Goal: Task Accomplishment & Management: Use online tool/utility

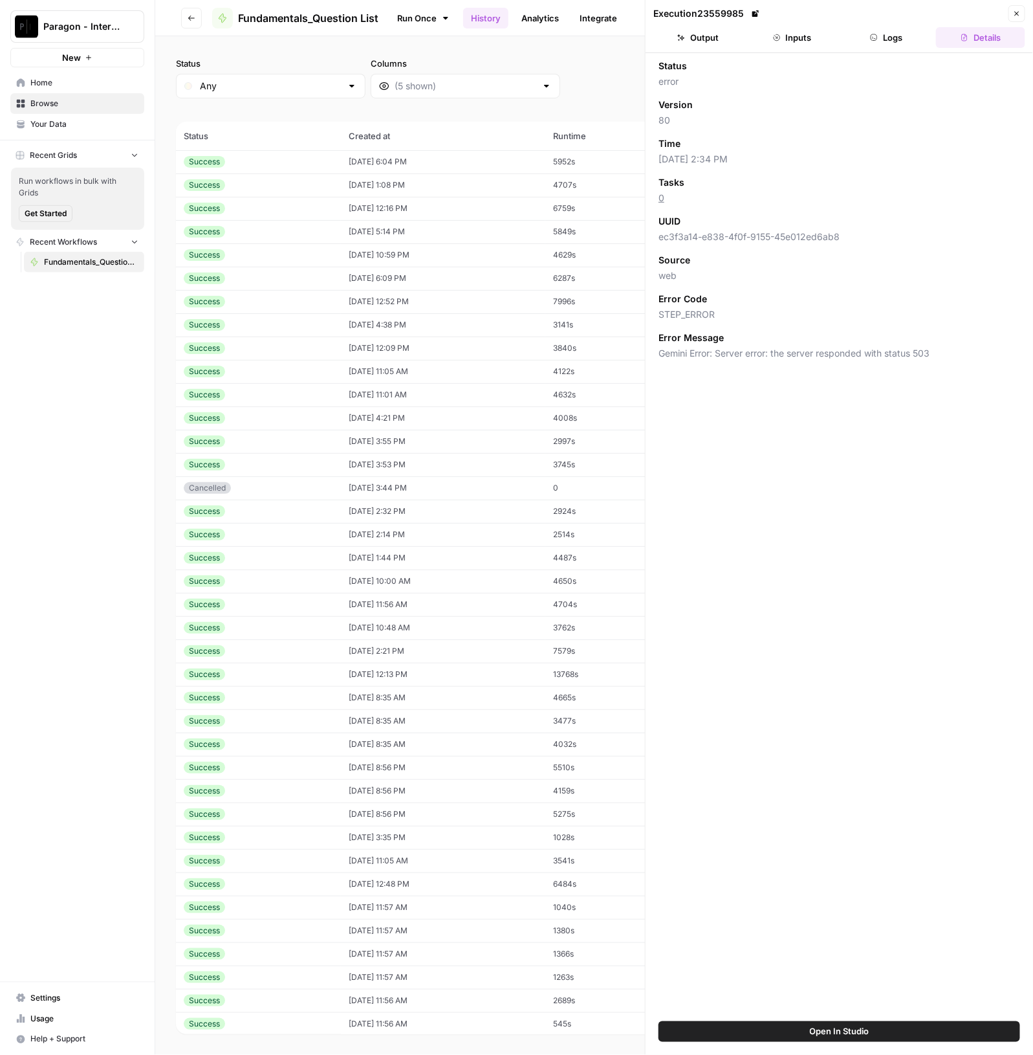
click at [123, 21] on div "Paragon - Internal Usage" at bounding box center [91, 26] width 96 height 13
click at [129, 116] on span "Paragon Intel - Bill / Ty / [PERSON_NAME] R&D" at bounding box center [124, 117] width 171 height 13
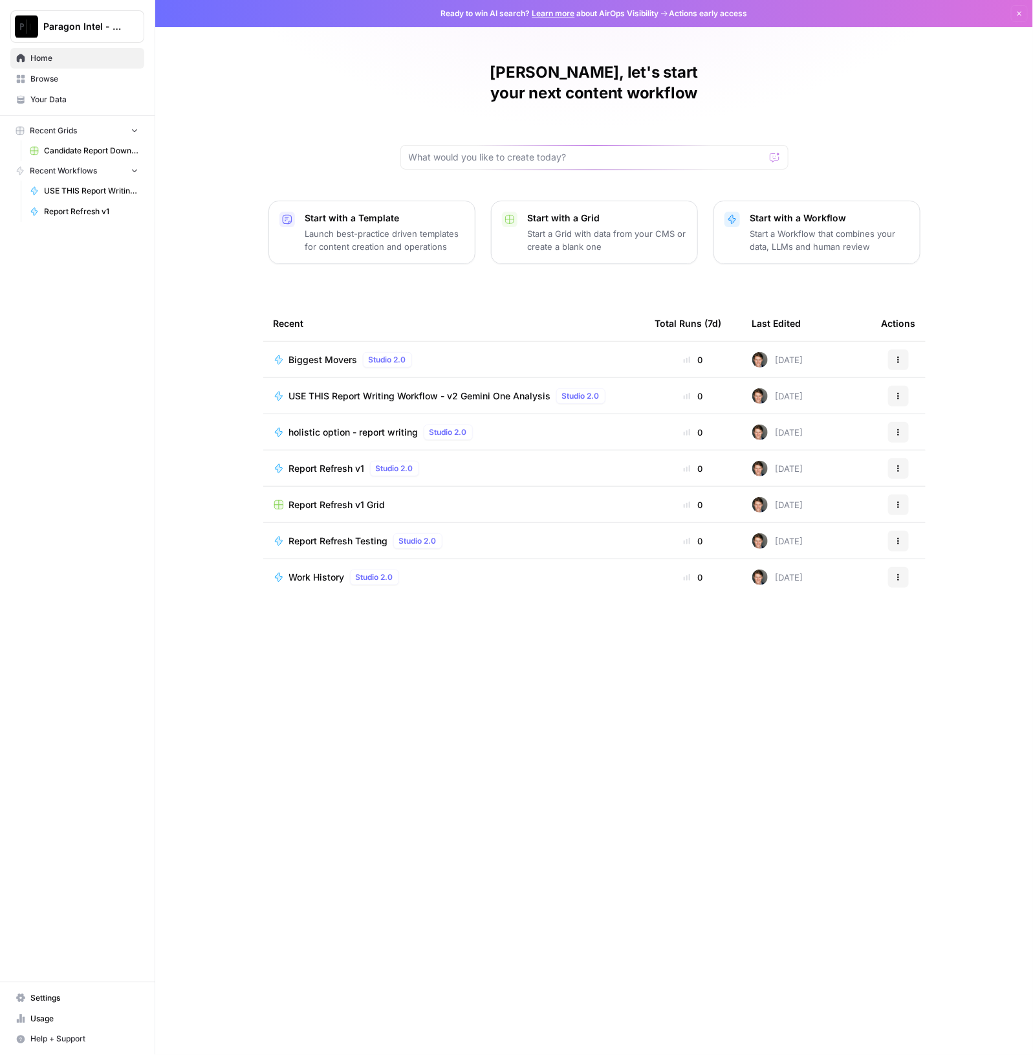
click at [492, 390] on span "USE THIS Report Writing Workflow - v2 Gemini One Analysis" at bounding box center [420, 396] width 262 height 13
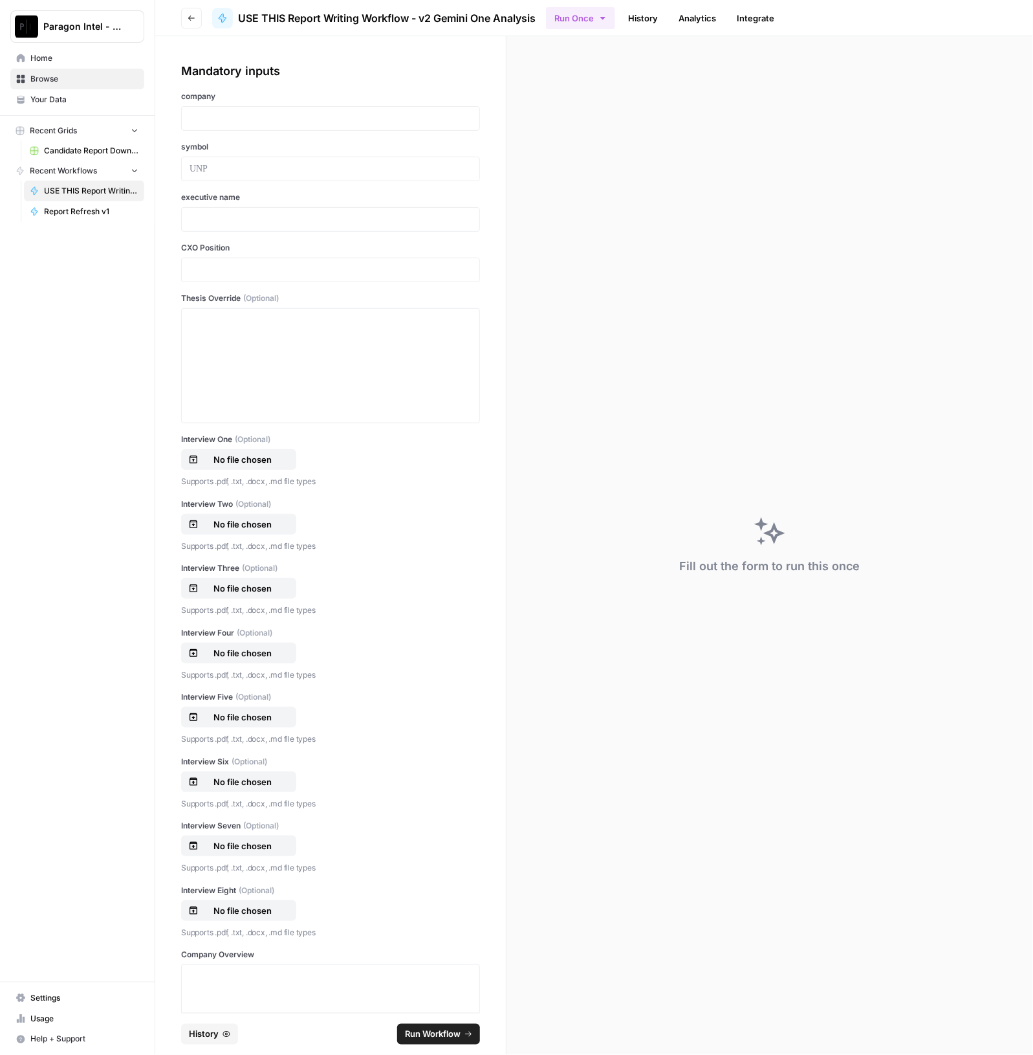
click at [643, 19] on link "History" at bounding box center [643, 18] width 45 height 21
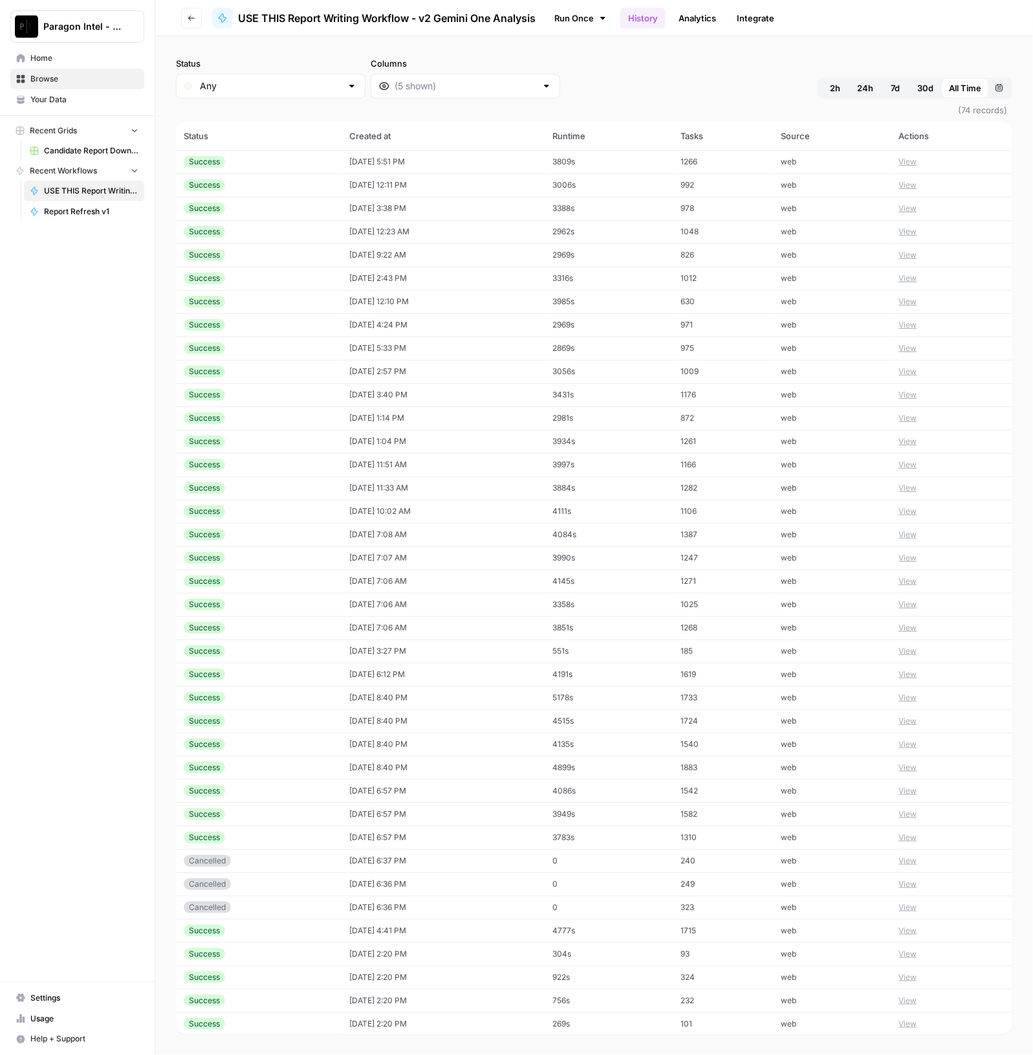
click at [304, 157] on div "Success" at bounding box center [259, 162] width 150 height 12
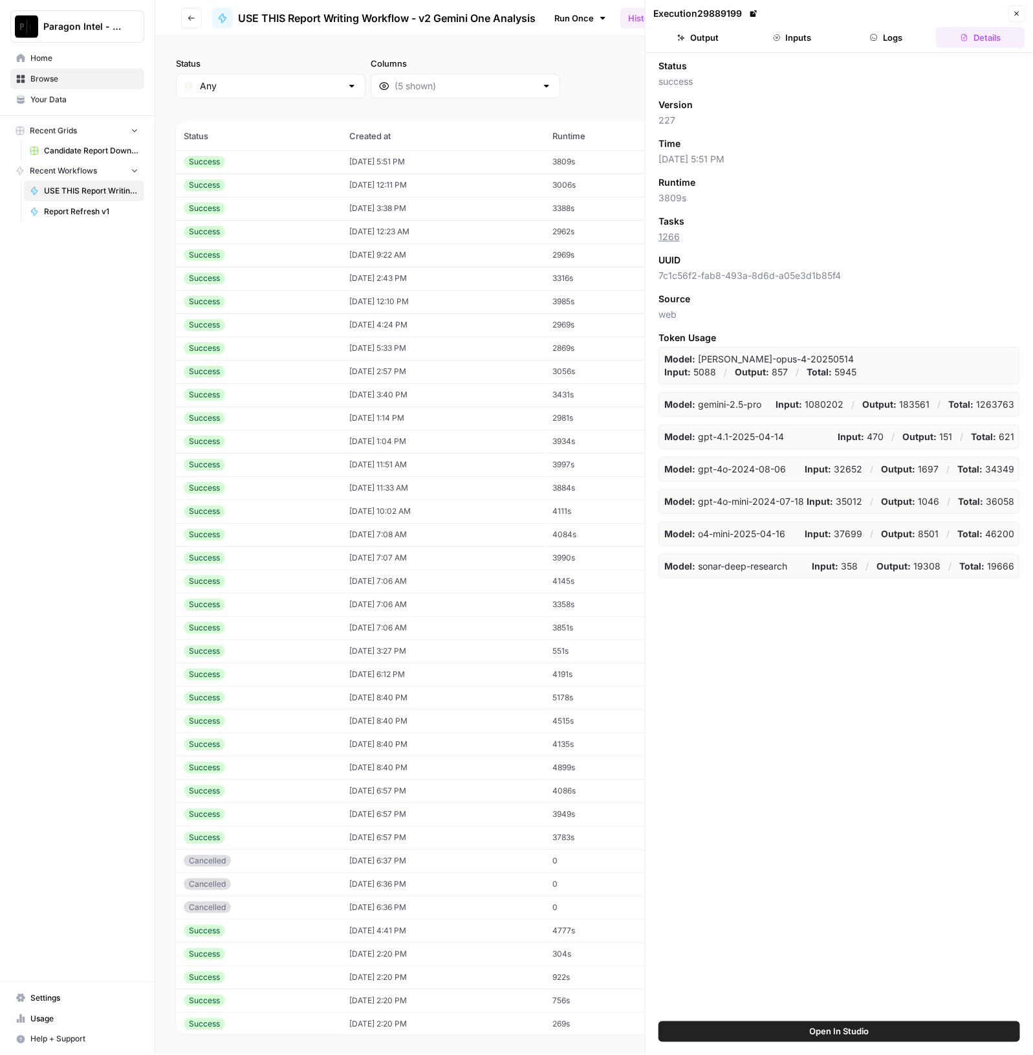
click at [701, 28] on button "Output" at bounding box center [698, 37] width 89 height 21
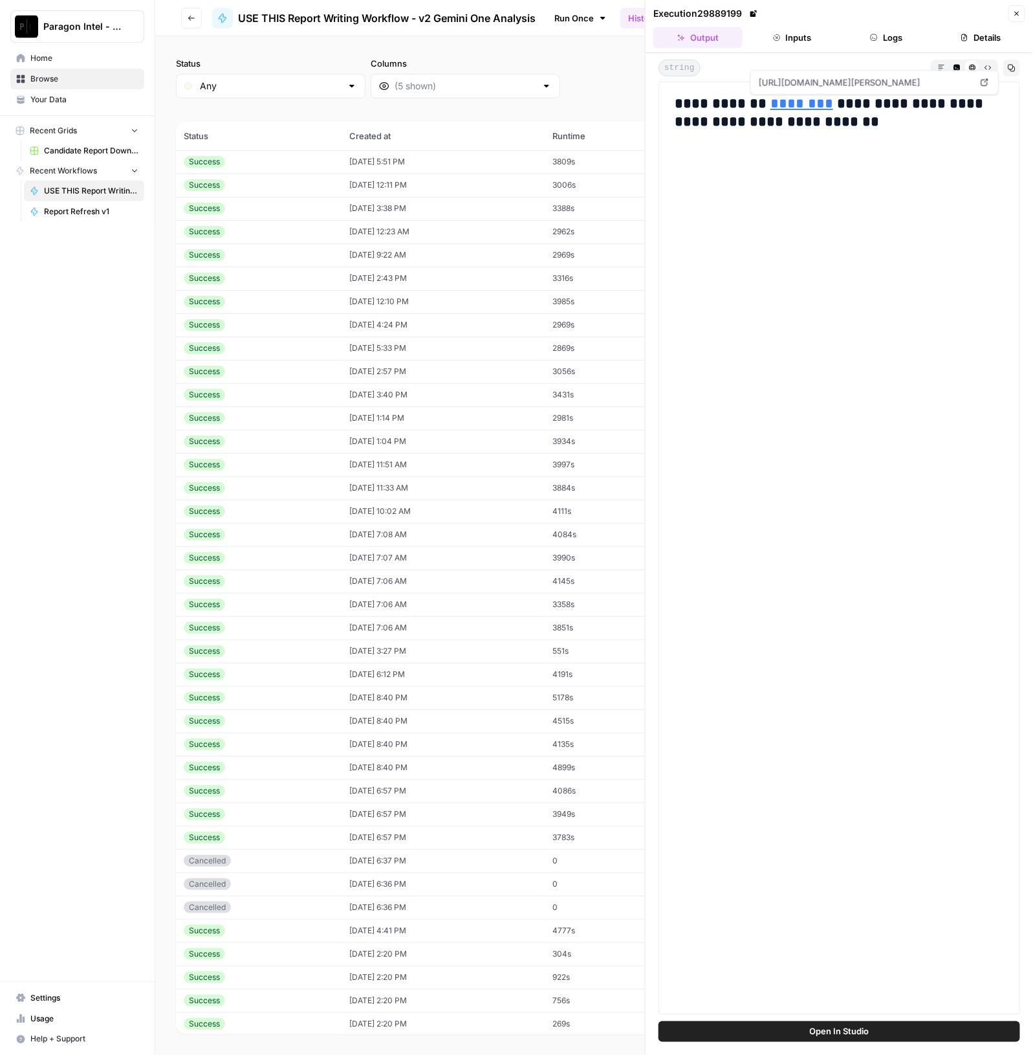
click at [791, 107] on link "********" at bounding box center [802, 103] width 63 height 14
click at [100, 191] on span "USE THIS Report Writing Workflow - v2 Gemini One Analysis" at bounding box center [91, 191] width 94 height 12
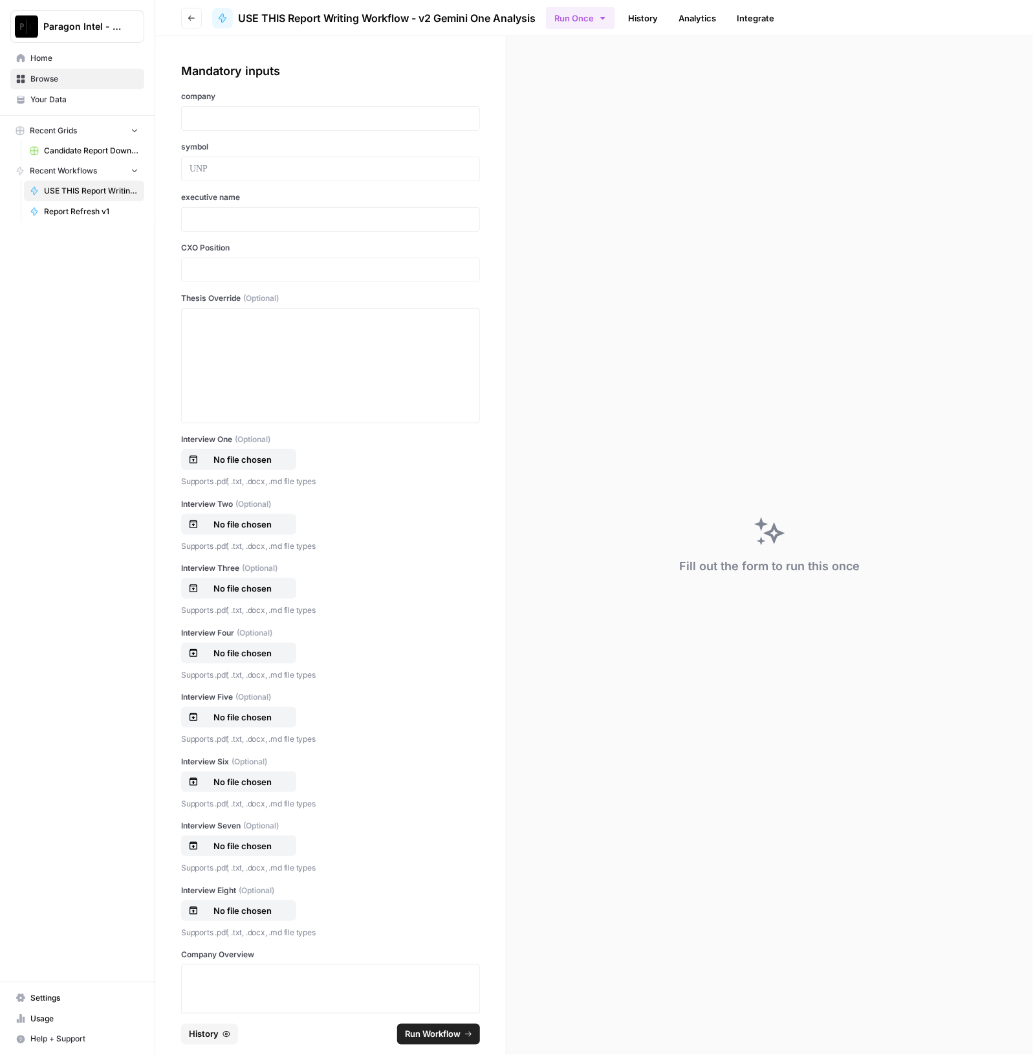
click at [214, 1033] on span "History" at bounding box center [204, 1034] width 30 height 13
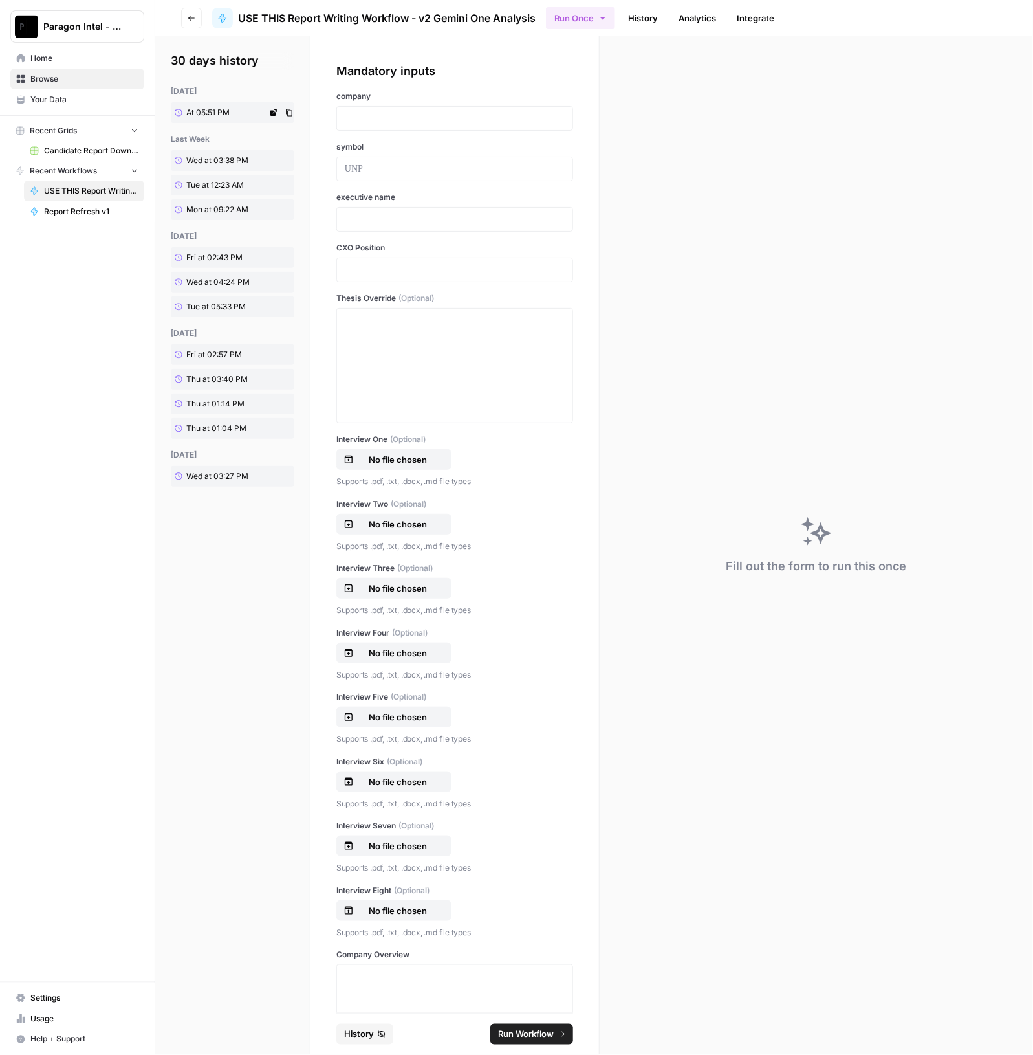
click at [197, 118] on span "At 05:51 PM" at bounding box center [207, 113] width 43 height 12
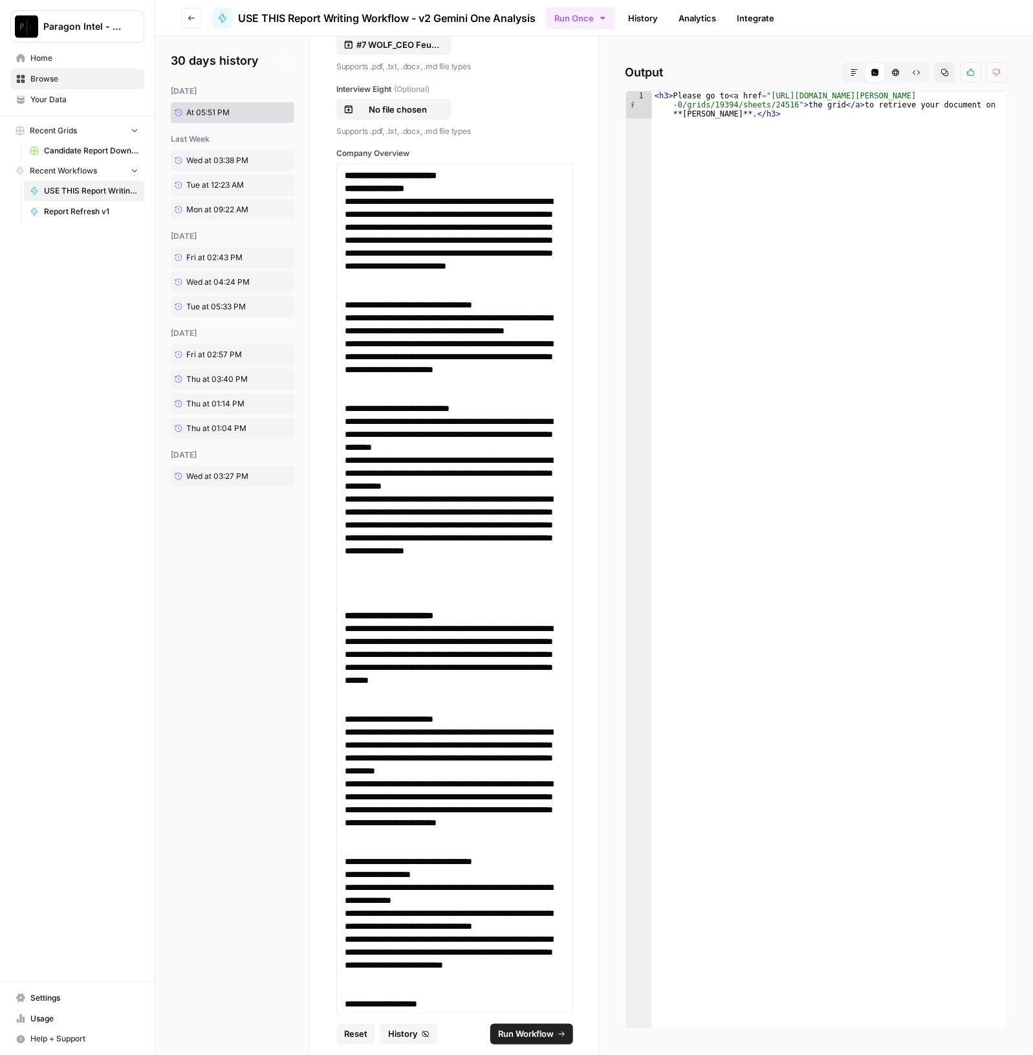
scroll to position [1051, 0]
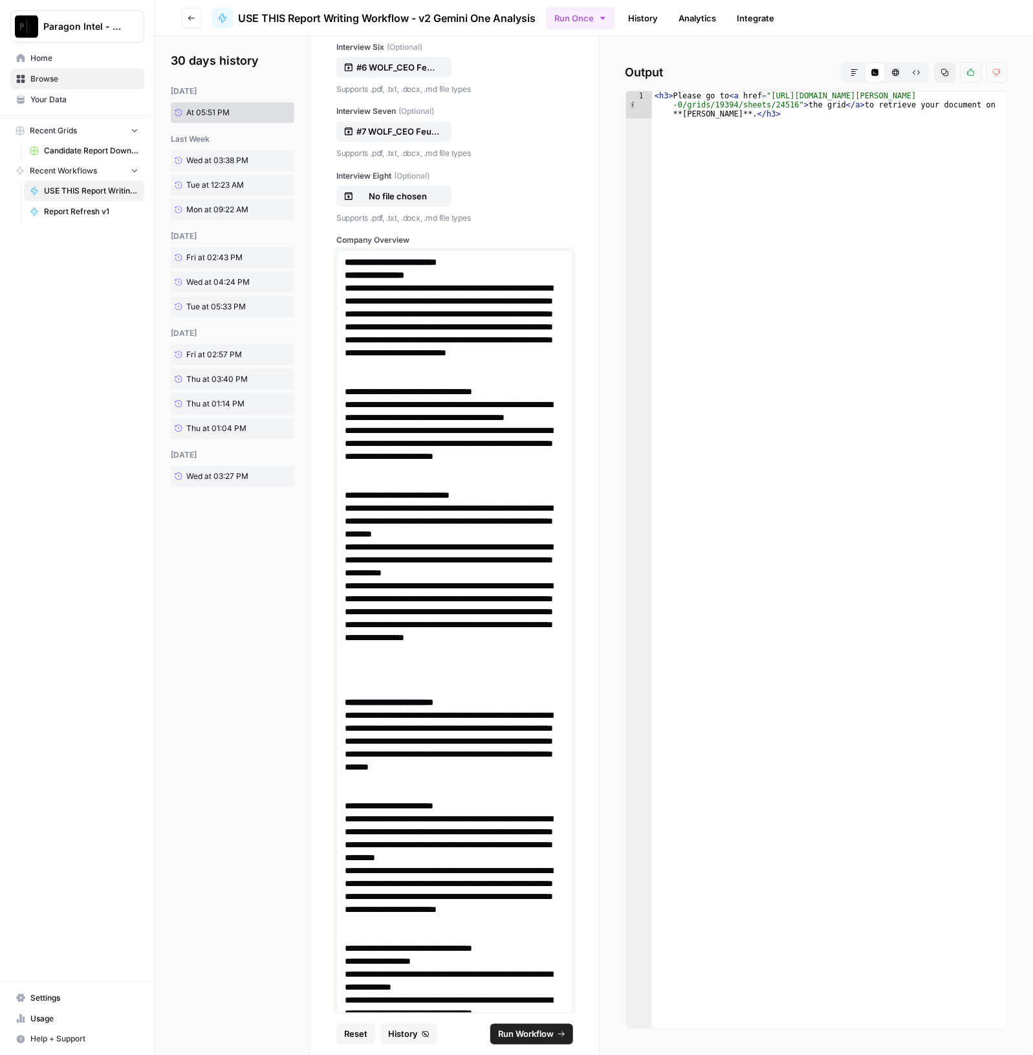
click at [352, 259] on strong "**********" at bounding box center [391, 262] width 92 height 9
click at [345, 260] on strong "**********" at bounding box center [391, 262] width 92 height 9
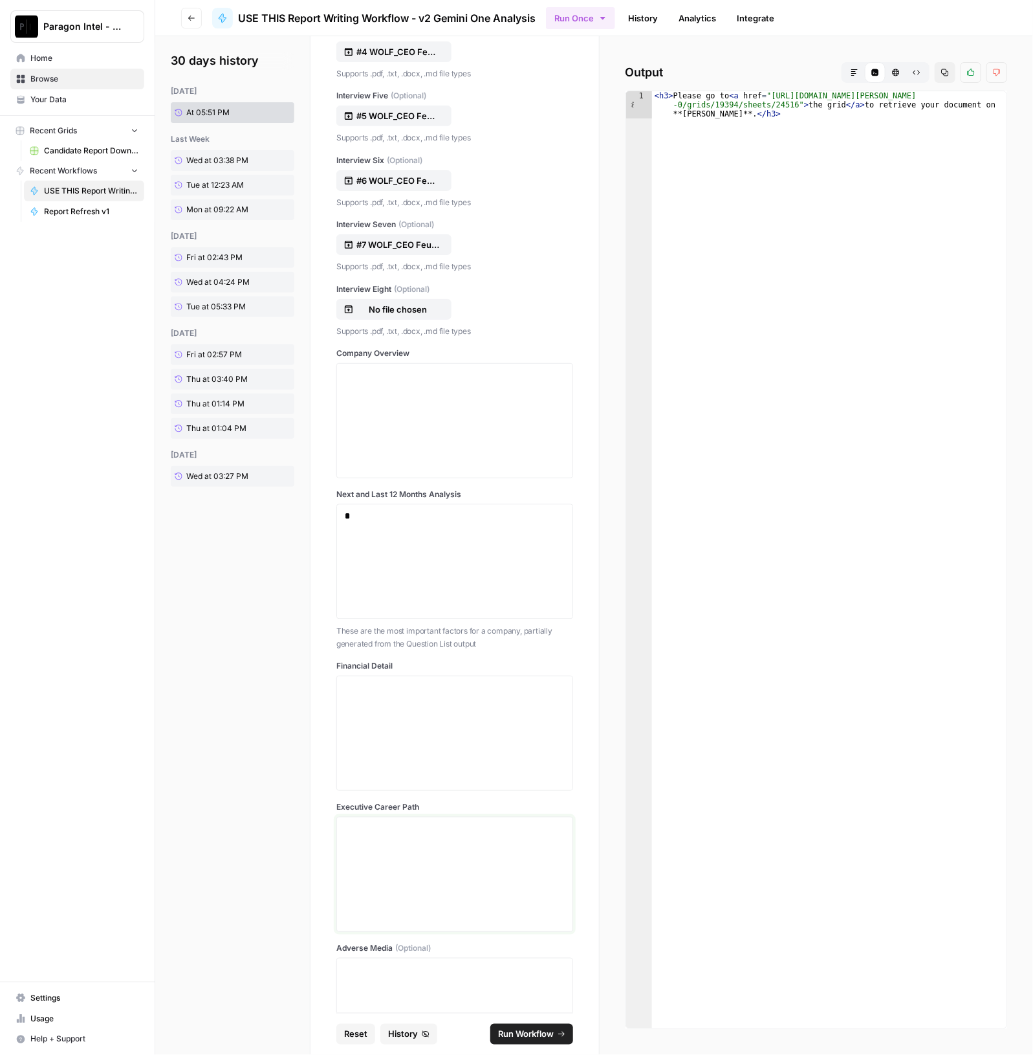
scroll to position [749, 0]
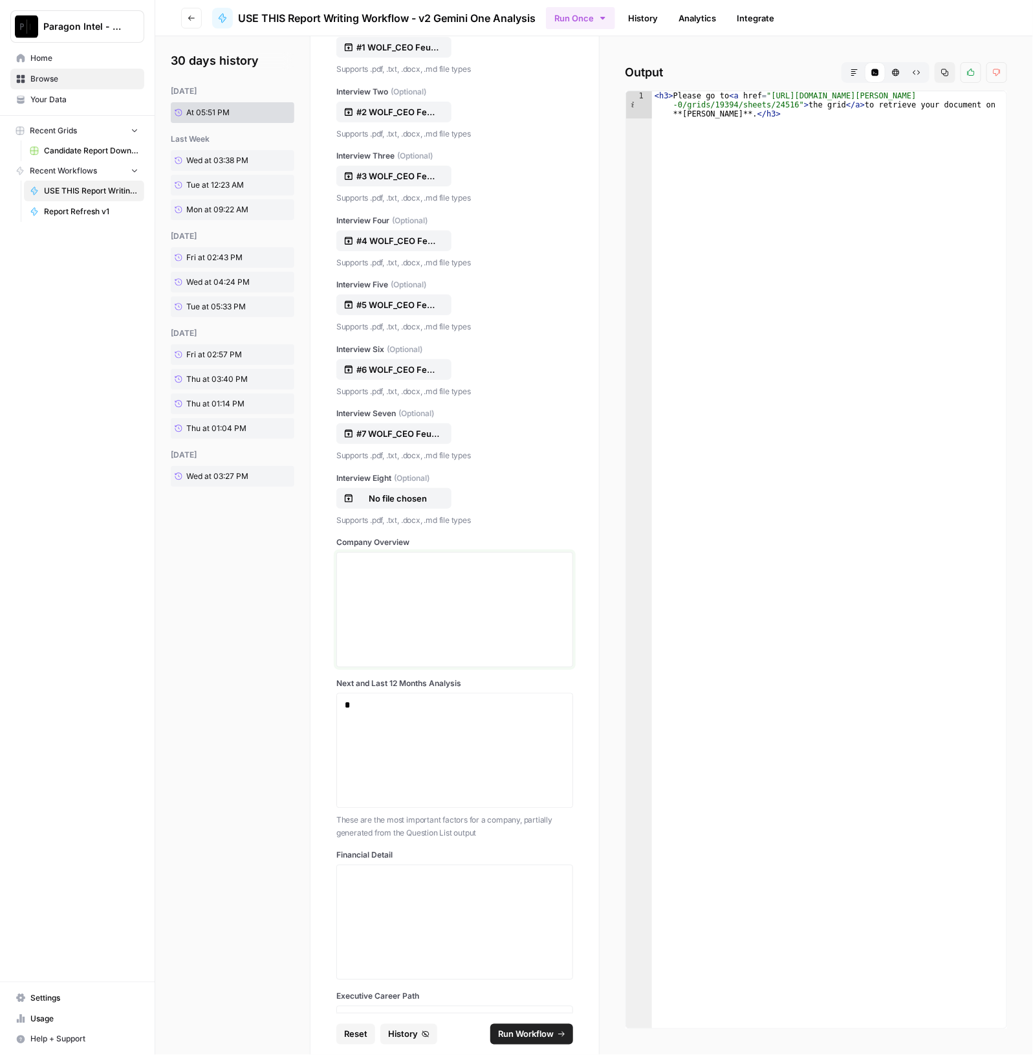
click at [424, 575] on div at bounding box center [455, 610] width 220 height 104
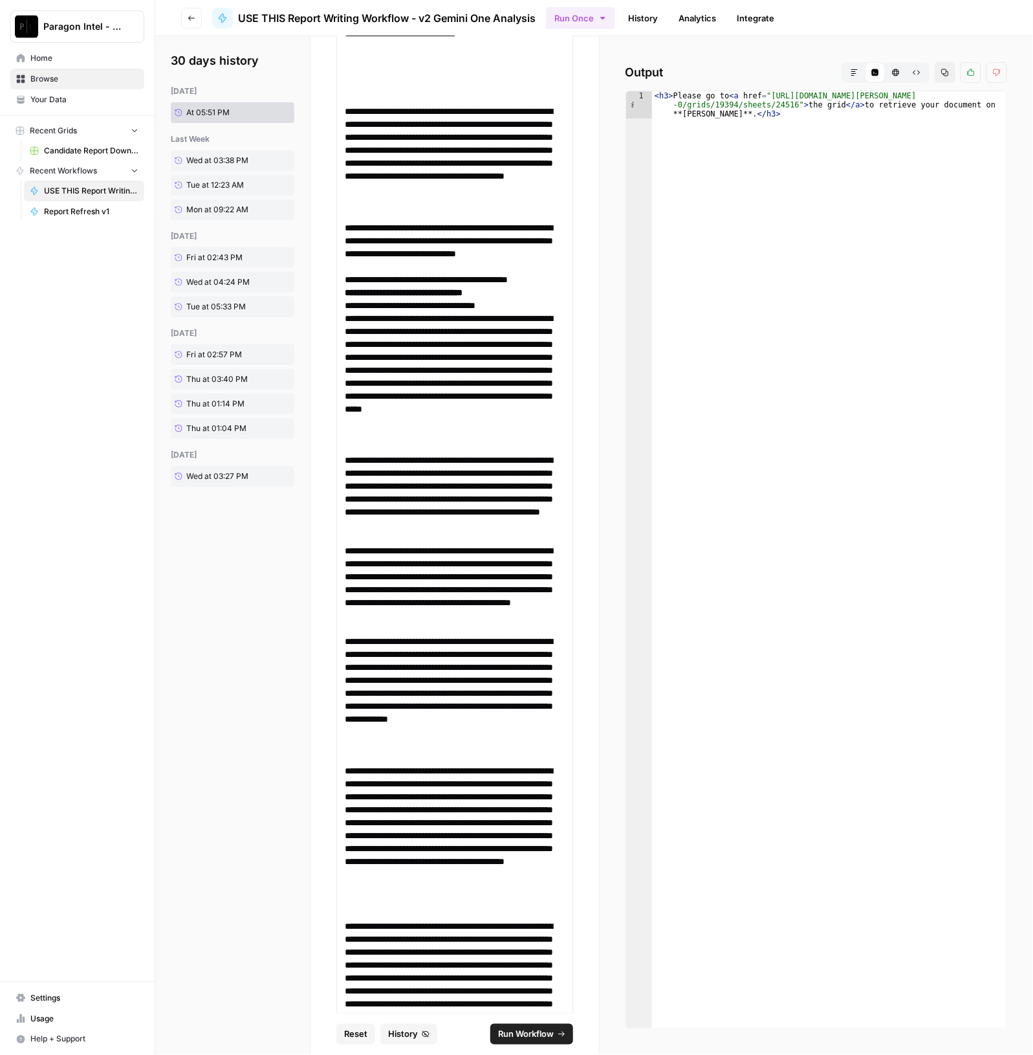
scroll to position [15733, 0]
click at [545, 1034] on span "Run Workflow" at bounding box center [526, 1034] width 56 height 13
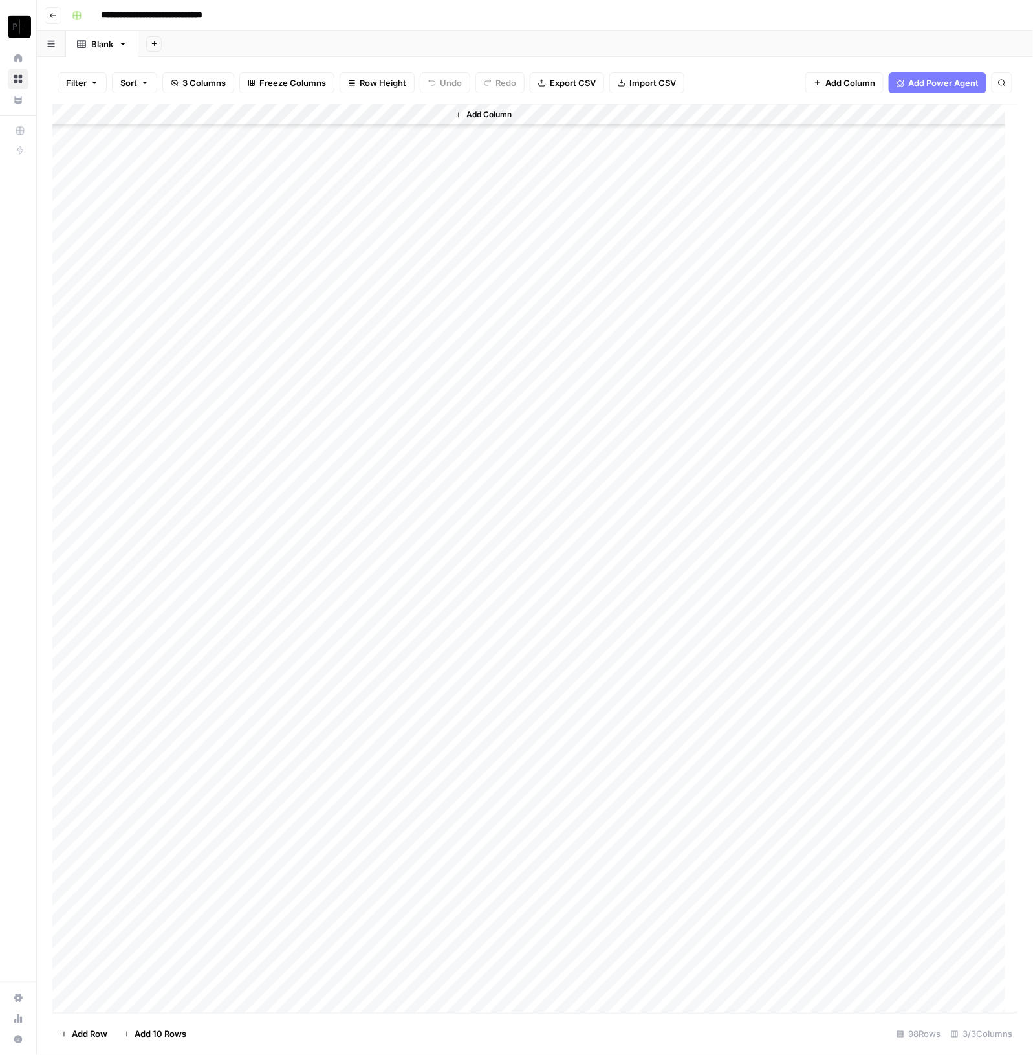
scroll to position [1290, 0]
click at [205, 114] on div "Add Column" at bounding box center [535, 558] width 966 height 909
click at [198, 215] on button "Sort Descending" at bounding box center [175, 223] width 143 height 18
click at [316, 357] on div "Add Column" at bounding box center [535, 559] width 966 height 909
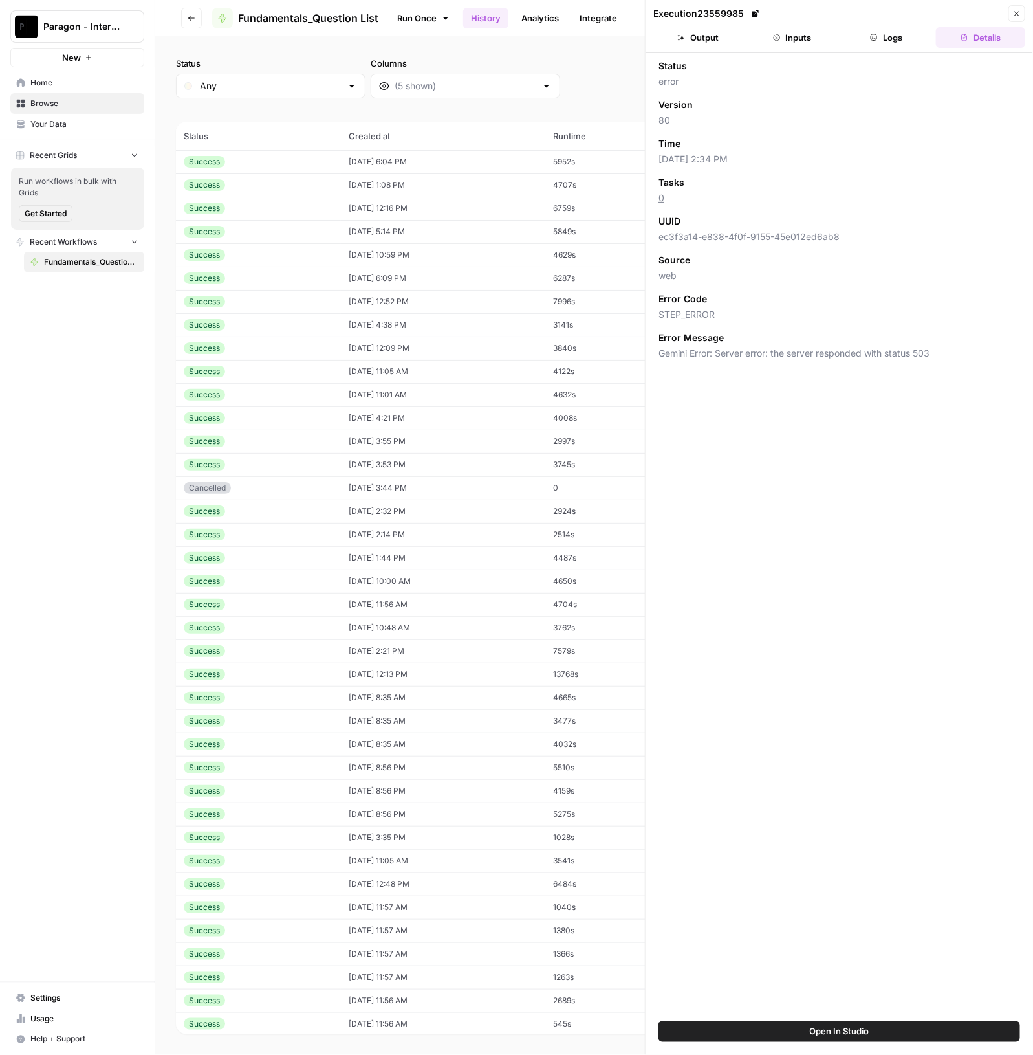
click at [424, 163] on td "09/23/25 at 6:04 PM" at bounding box center [443, 161] width 204 height 23
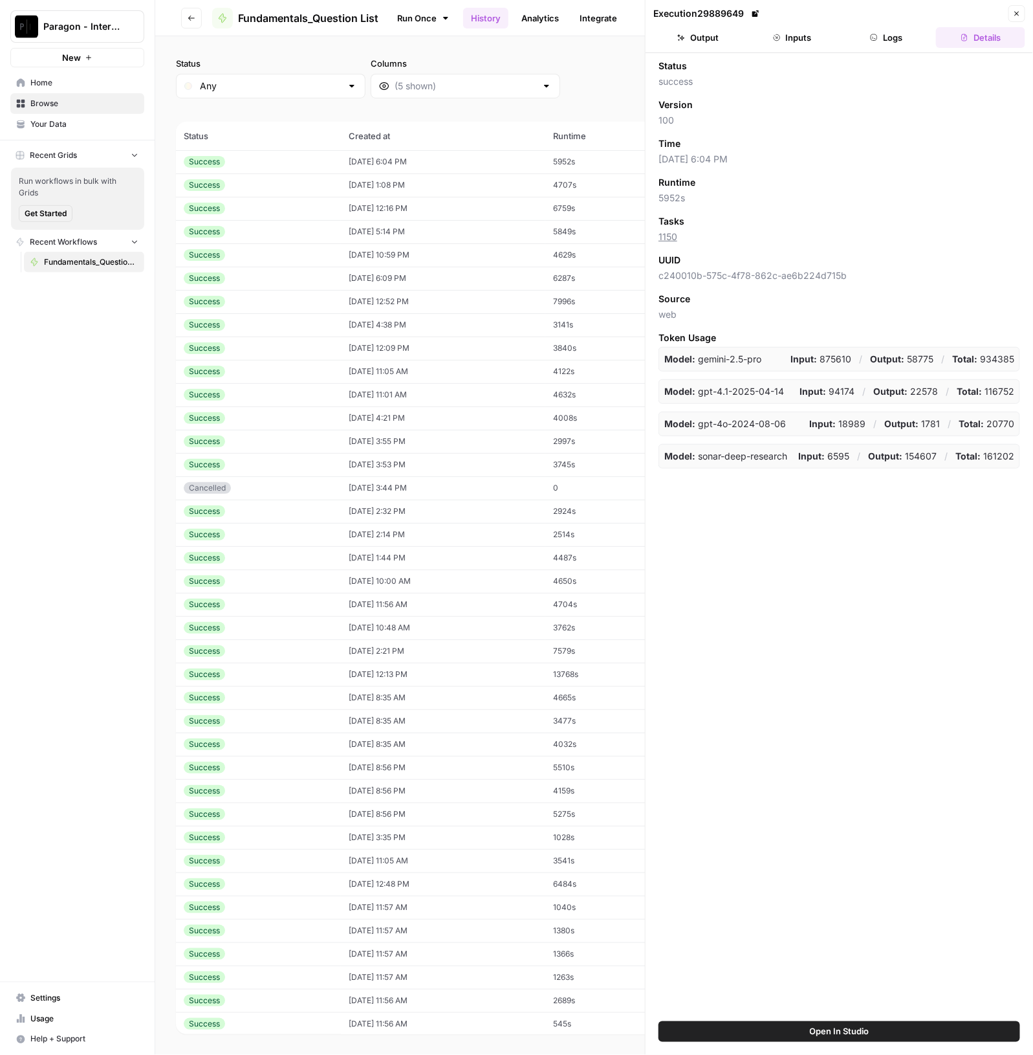
click at [717, 39] on button "Output" at bounding box center [698, 37] width 89 height 21
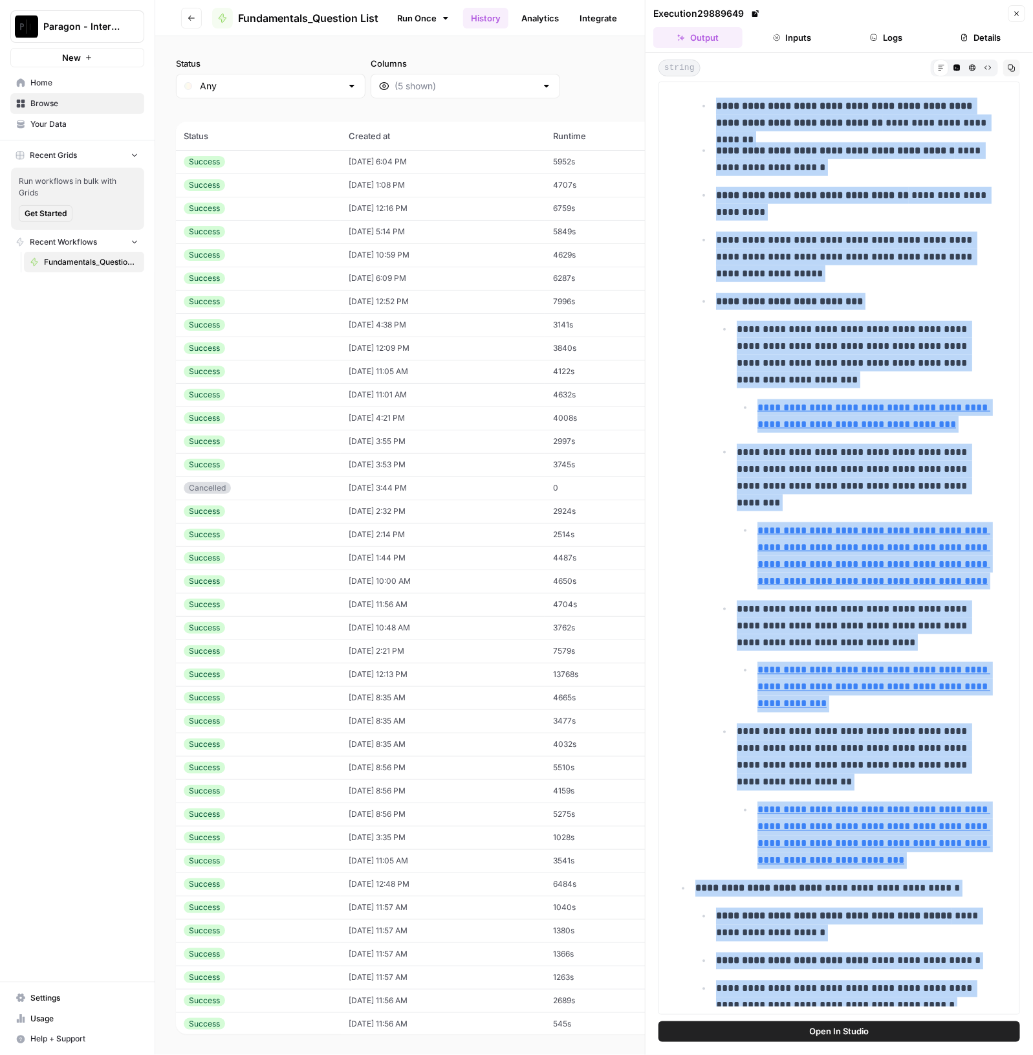
scroll to position [24367, 0]
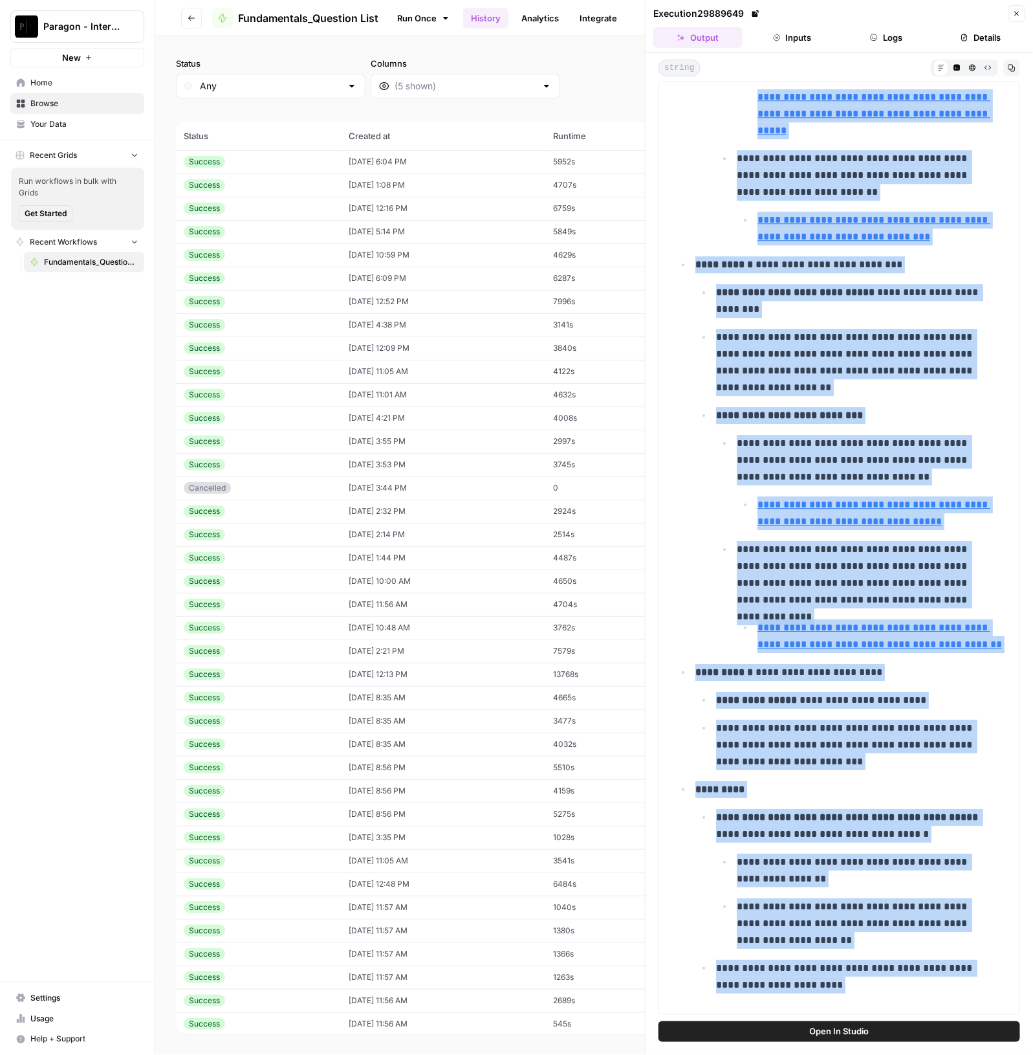
drag, startPoint x: 676, startPoint y: 250, endPoint x: 894, endPoint y: 1039, distance: 817.7
click at [894, 1039] on div "**********" at bounding box center [840, 554] width 388 height 1002
copy div "**********"
